Goal: Information Seeking & Learning: Learn about a topic

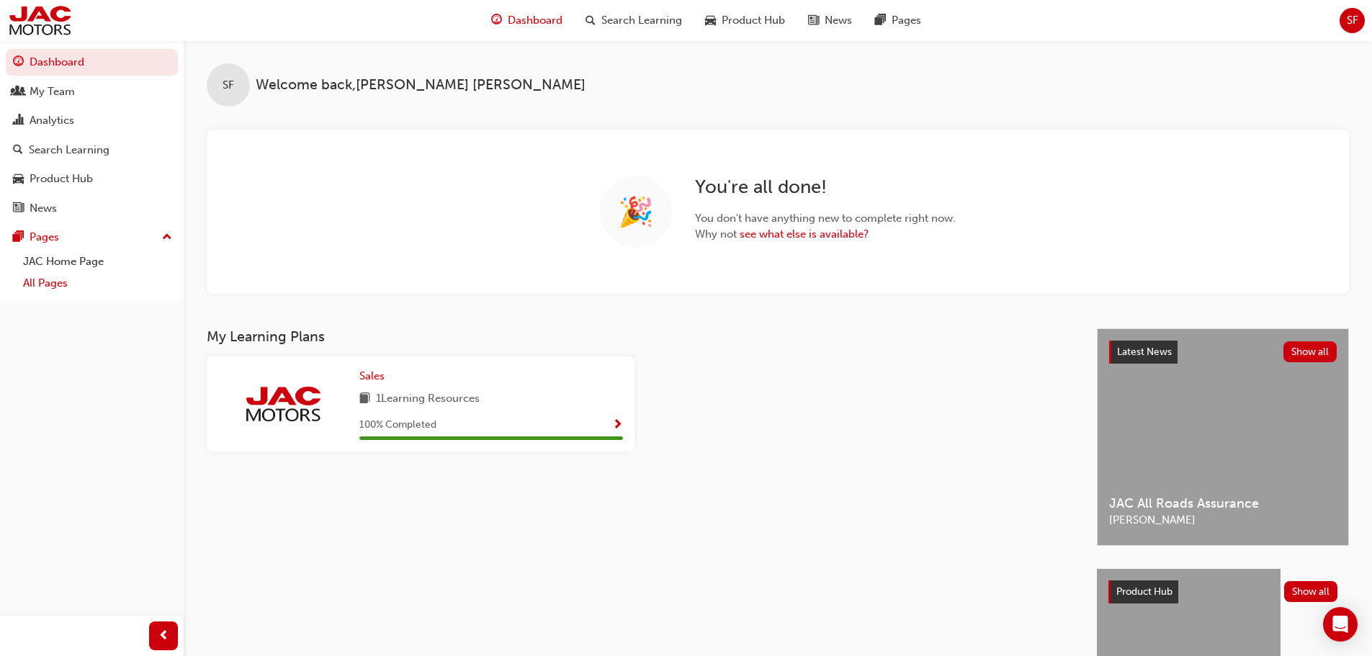
click at [52, 287] on link "All Pages" at bounding box center [97, 283] width 161 height 22
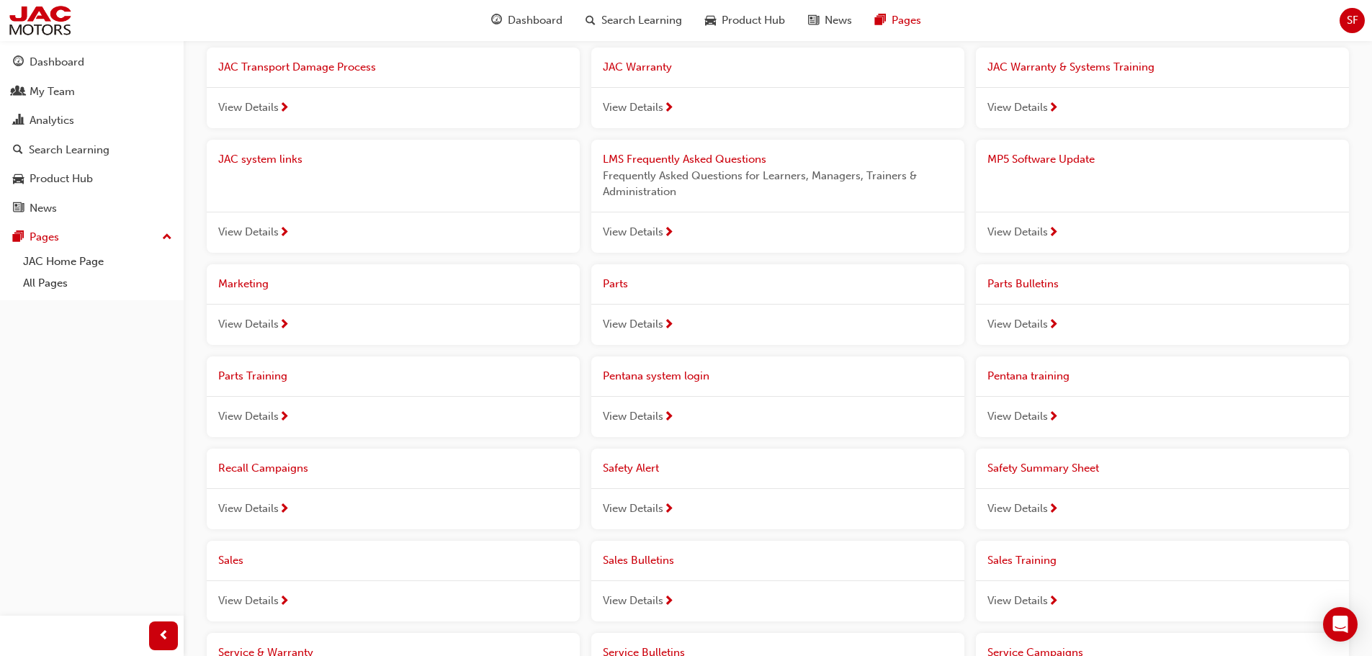
scroll to position [389, 0]
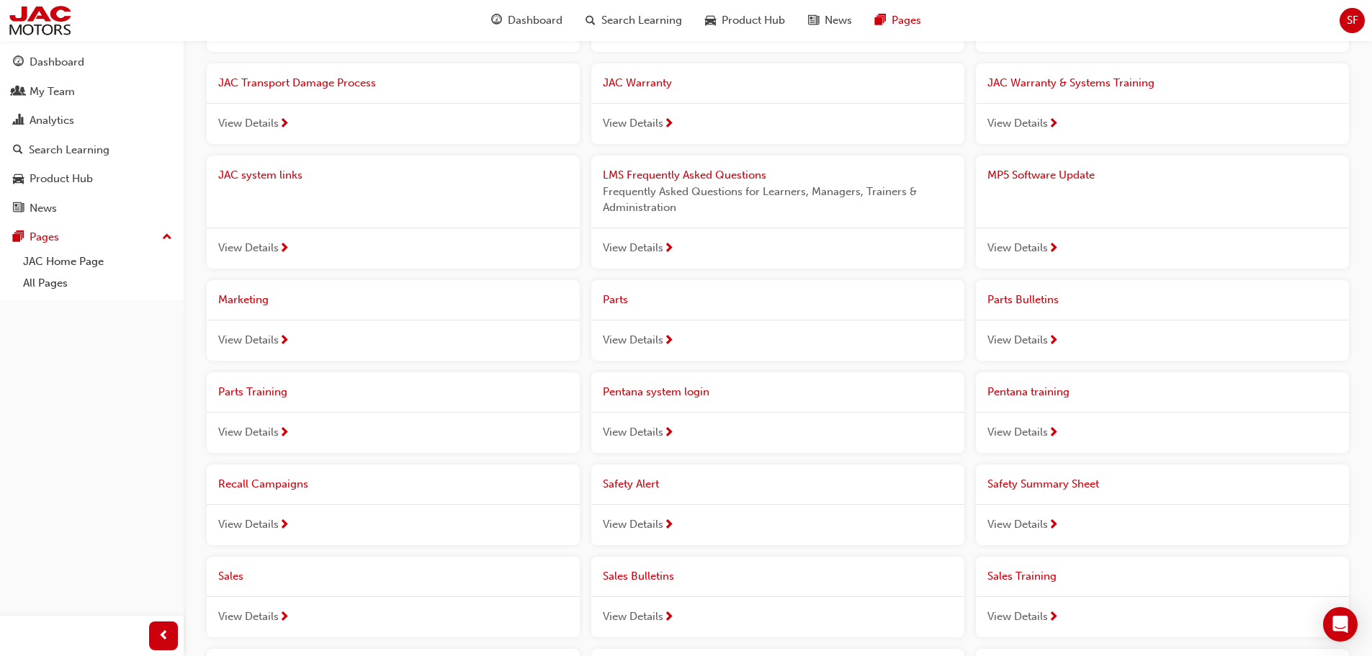
click at [1028, 342] on span "View Details" at bounding box center [1017, 340] width 60 height 17
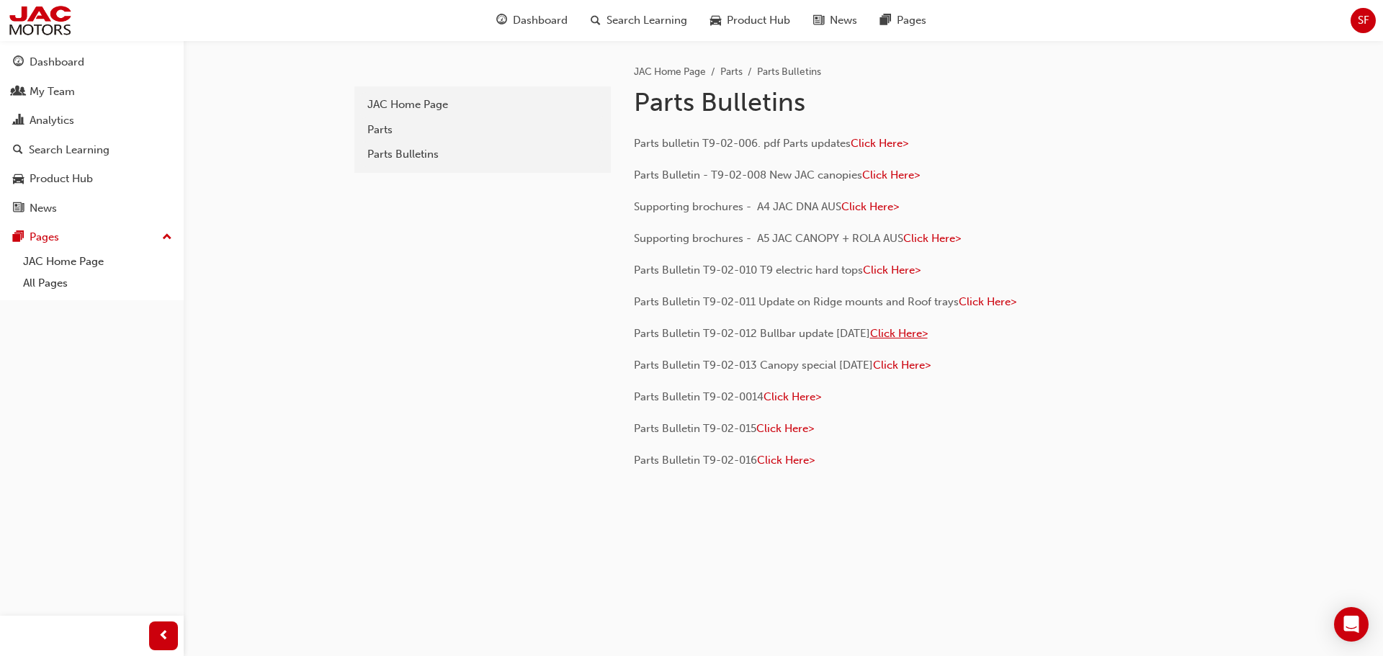
click at [926, 338] on span "Click Here>" at bounding box center [899, 333] width 58 height 13
click at [928, 336] on span "Click Here>" at bounding box center [899, 333] width 58 height 13
click at [904, 267] on span "Click Here>" at bounding box center [892, 270] width 58 height 13
click at [920, 339] on span "Click Here>" at bounding box center [899, 333] width 58 height 13
click at [794, 400] on span "Click Here>" at bounding box center [792, 396] width 58 height 13
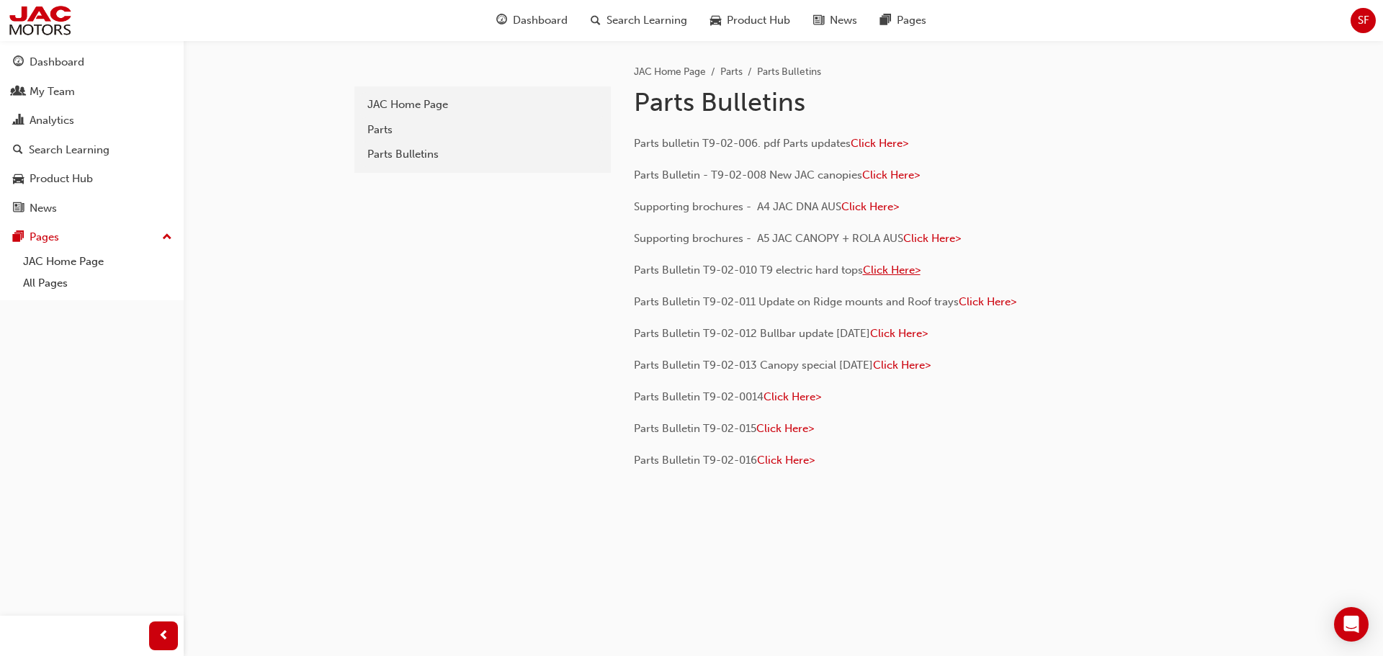
click at [910, 275] on span "Click Here>" at bounding box center [892, 270] width 58 height 13
click at [784, 432] on span "Click Here>" at bounding box center [785, 428] width 58 height 13
click at [789, 431] on span "Click Here>" at bounding box center [785, 428] width 58 height 13
click at [802, 461] on span "Click Here>" at bounding box center [786, 460] width 58 height 13
click at [899, 178] on span "Click Here>" at bounding box center [891, 175] width 58 height 13
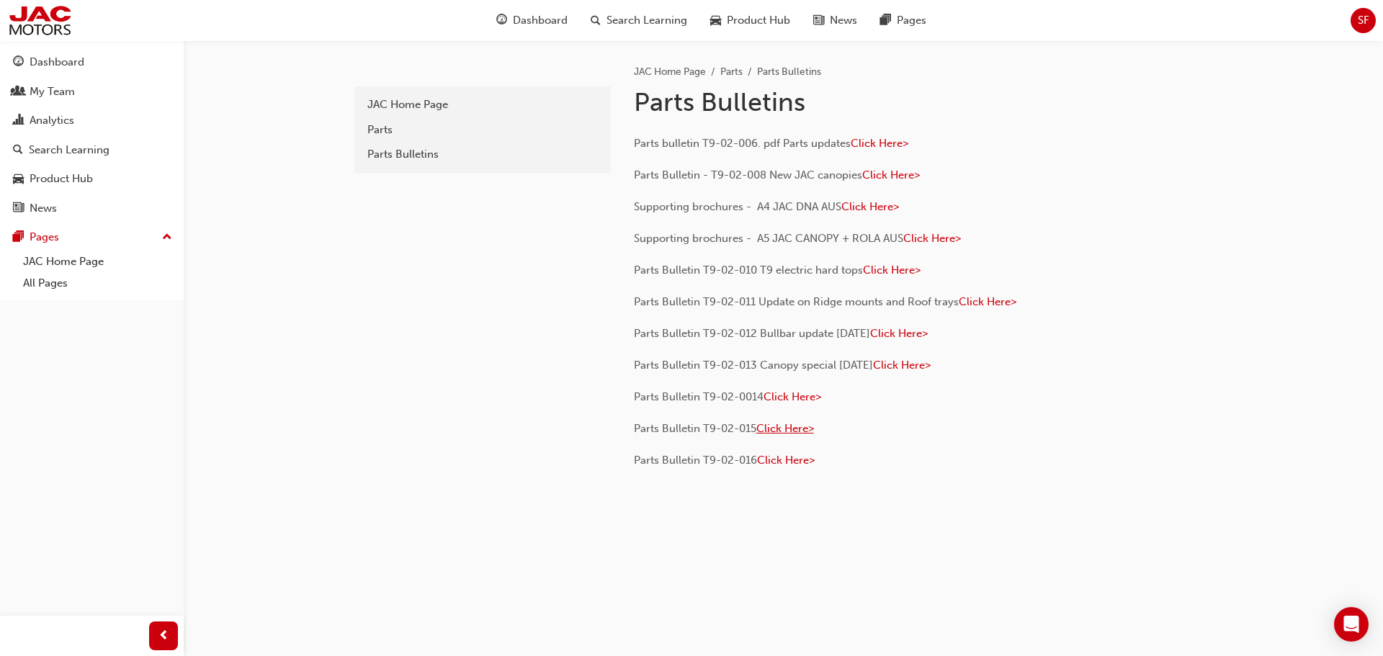
click at [800, 427] on span "Click Here>" at bounding box center [785, 428] width 58 height 13
click at [776, 461] on span "Click Here>" at bounding box center [786, 460] width 58 height 13
